Goal: Task Accomplishment & Management: Use online tool/utility

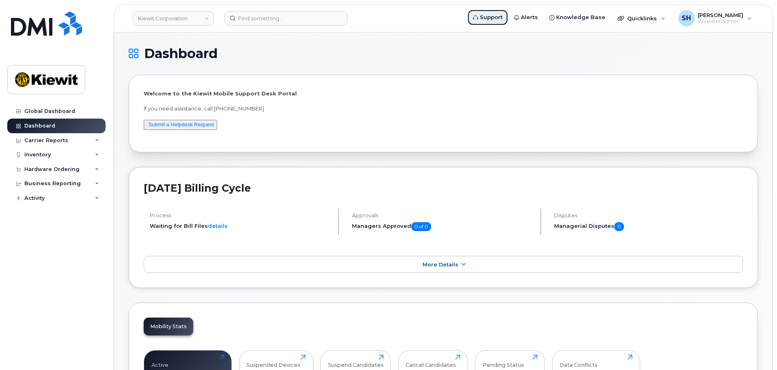
click at [502, 16] on span "Support" at bounding box center [491, 17] width 23 height 8
click at [655, 18] on span "Quicklinks" at bounding box center [642, 18] width 30 height 6
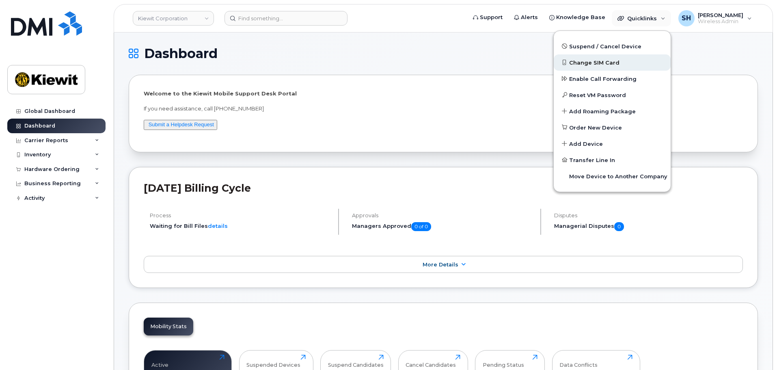
click at [608, 58] on link "Change SIM Card" at bounding box center [612, 62] width 117 height 16
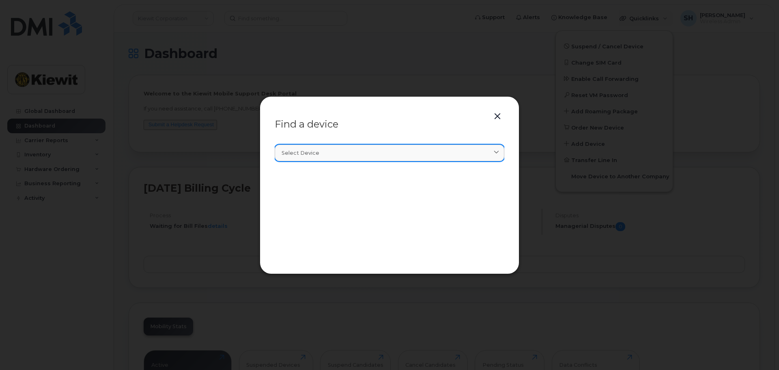
click at [497, 150] on icon at bounding box center [496, 152] width 5 height 5
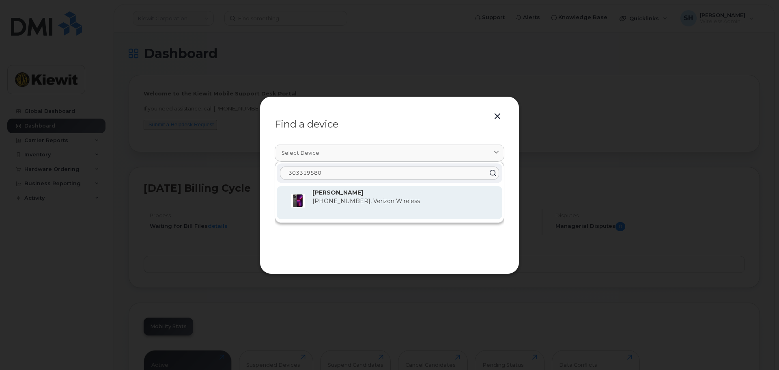
type input "303319580"
click at [391, 195] on p "[PERSON_NAME]" at bounding box center [404, 192] width 183 height 9
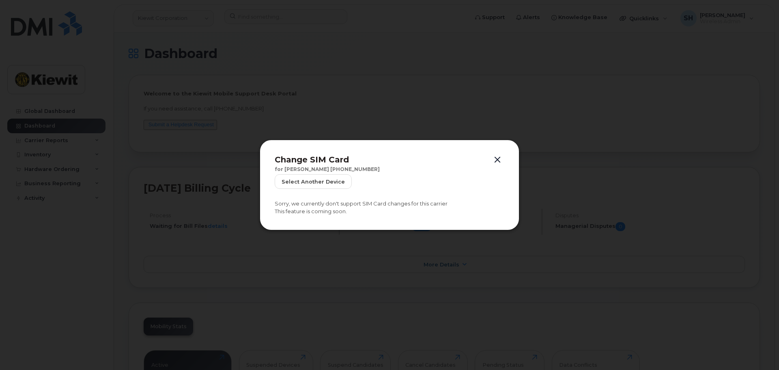
click at [495, 157] on button "button" at bounding box center [497, 159] width 12 height 11
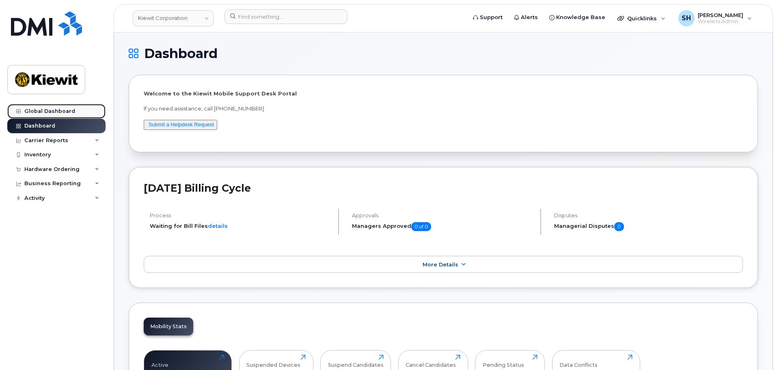
click at [44, 111] on div "Global Dashboard" at bounding box center [49, 111] width 51 height 6
click at [50, 108] on div "Global Dashboard" at bounding box center [49, 111] width 51 height 6
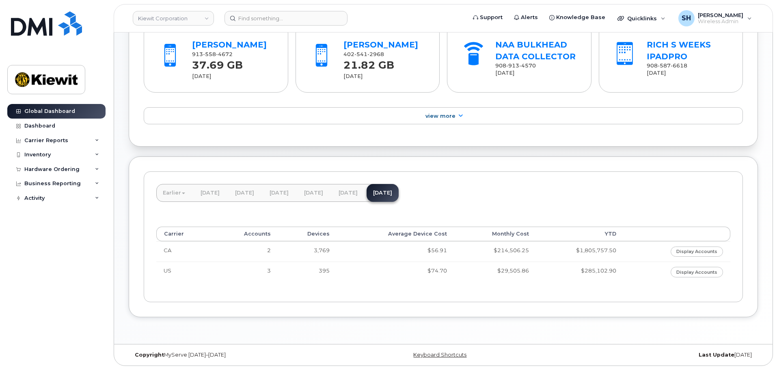
scroll to position [643, 0]
